Goal: Task Accomplishment & Management: Manage account settings

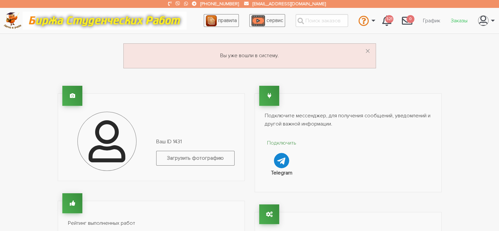
click at [461, 19] on link "Заказы" at bounding box center [459, 20] width 27 height 12
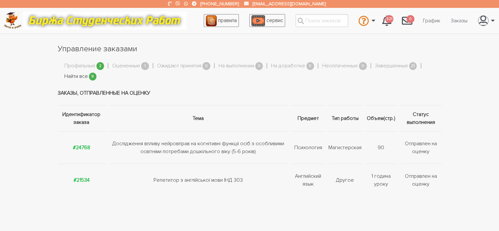
click at [80, 74] on link "Найти все" at bounding box center [76, 76] width 24 height 9
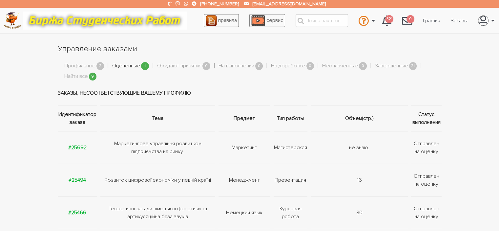
click at [127, 65] on link "Оцененные" at bounding box center [126, 66] width 28 height 9
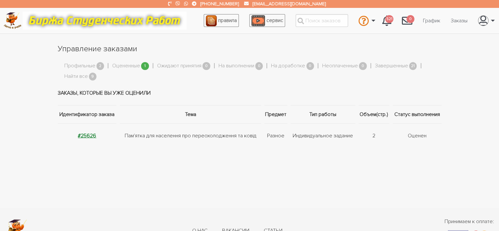
click at [89, 135] on strong "#25626" at bounding box center [87, 135] width 18 height 7
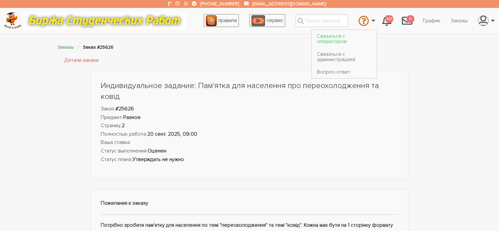
click at [337, 36] on link "Связаться с оператором" at bounding box center [344, 39] width 65 height 18
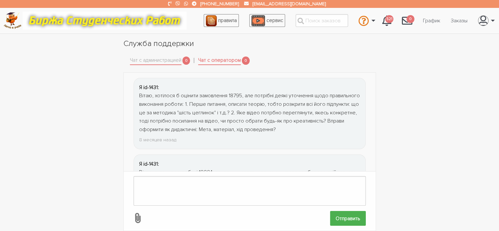
scroll to position [909, 0]
